Goal: Use online tool/utility: Utilize a website feature to perform a specific function

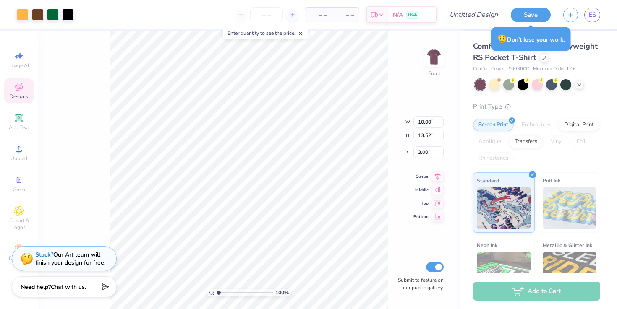
click at [392, 72] on div "100 % Front W 10.00 10.00 " H 13.52 13.52 " Y 3.00 3.00 " Center Middle Top Bot…" at bounding box center [249, 170] width 422 height 279
click at [439, 63] on img at bounding box center [434, 57] width 34 height 34
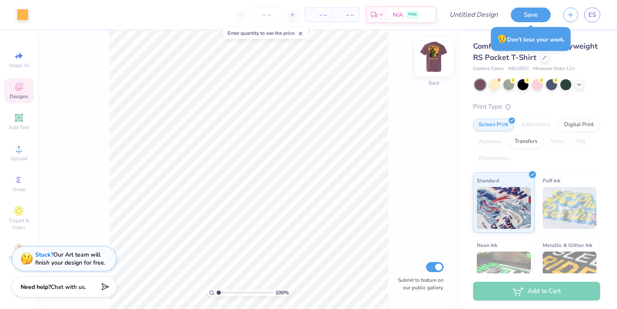
click at [438, 59] on img at bounding box center [434, 57] width 34 height 34
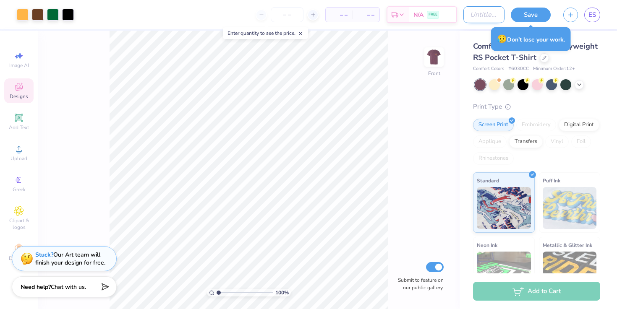
click at [487, 11] on input "Design Title" at bounding box center [483, 14] width 41 height 17
click at [408, 183] on div "100 % Front Submit to feature on our public gallery." at bounding box center [249, 170] width 422 height 279
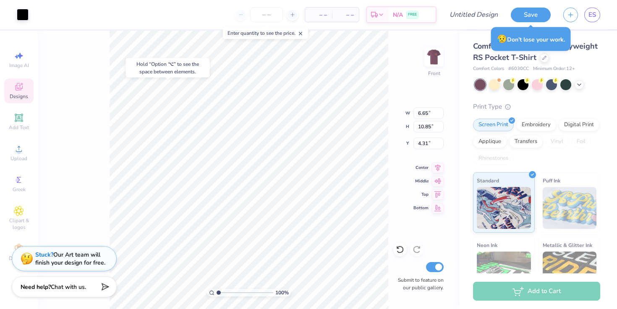
type input "4.50"
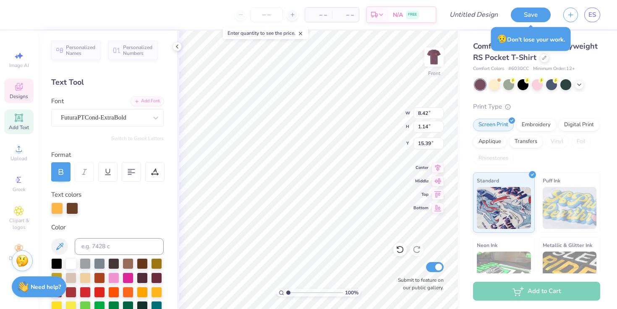
type input "10.00"
type input "11.57"
type input "3.00"
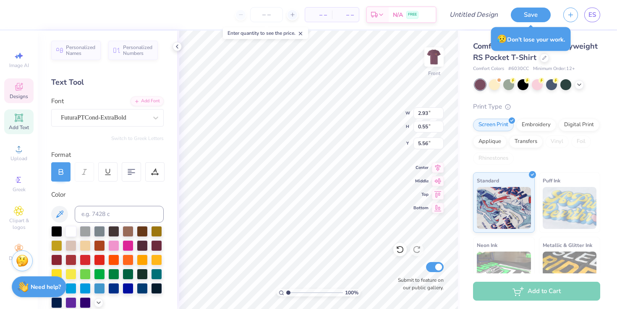
type input "10.00"
type input "11.57"
type input "3.00"
type input "3.28"
type input "1.39"
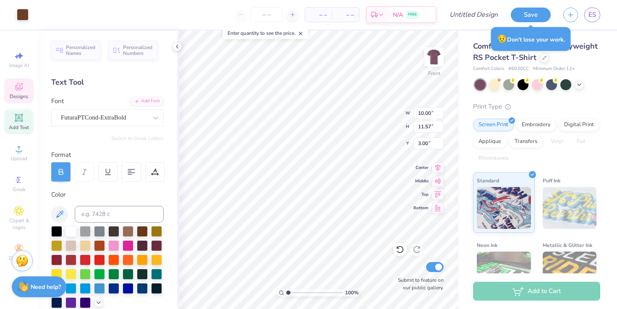
type input "6.17"
type input "3.45"
type input "2.01"
type input "3.31"
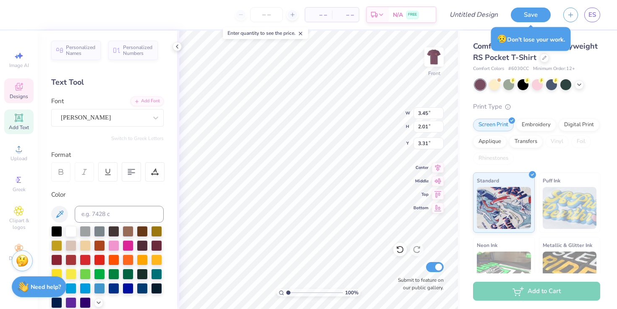
type input "3.50"
type input "2.16"
type input "3.23"
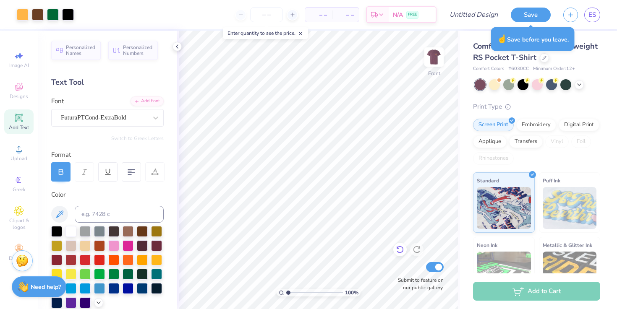
click at [398, 248] on icon at bounding box center [399, 250] width 7 height 8
click at [395, 249] on div at bounding box center [399, 249] width 13 height 13
